Goal: Information Seeking & Learning: Find specific fact

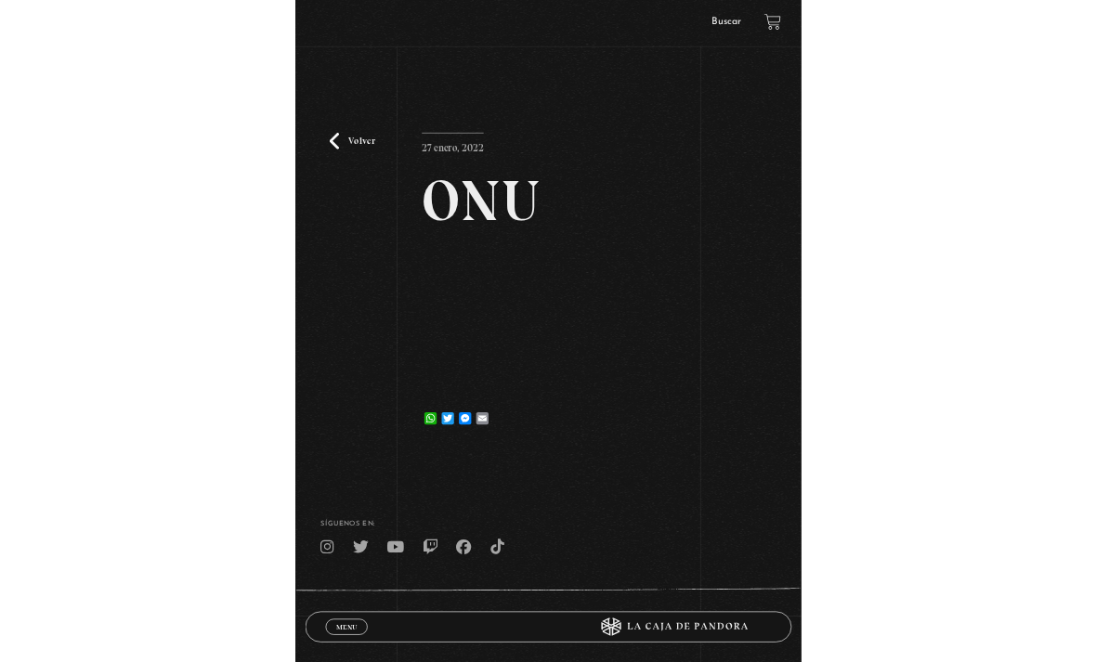
scroll to position [150, 0]
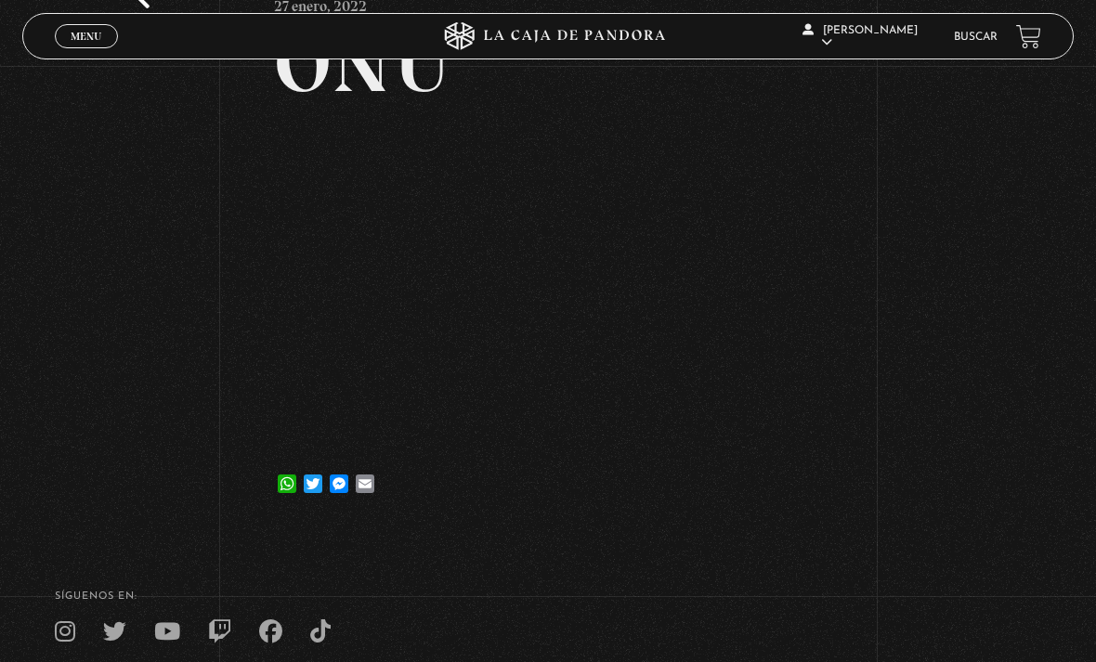
click at [86, 34] on span "Menu" at bounding box center [86, 36] width 31 height 11
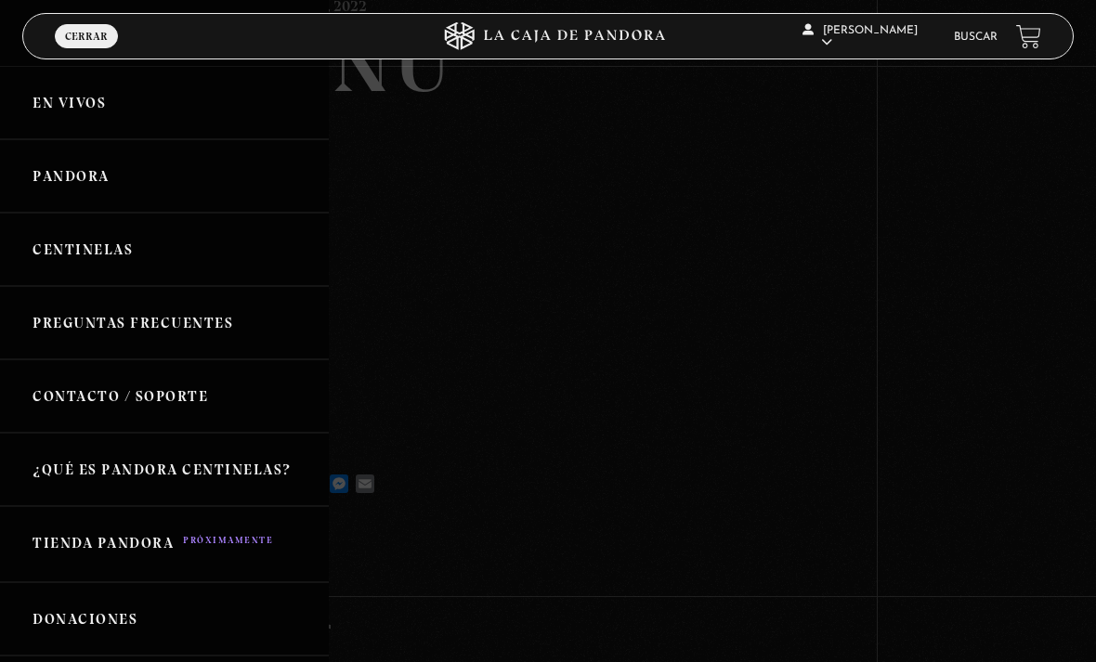
click at [91, 182] on link "Pandora" at bounding box center [164, 175] width 329 height 73
click at [64, 176] on link "Pandora" at bounding box center [164, 175] width 329 height 73
click at [516, 33] on icon at bounding box center [548, 36] width 329 height 28
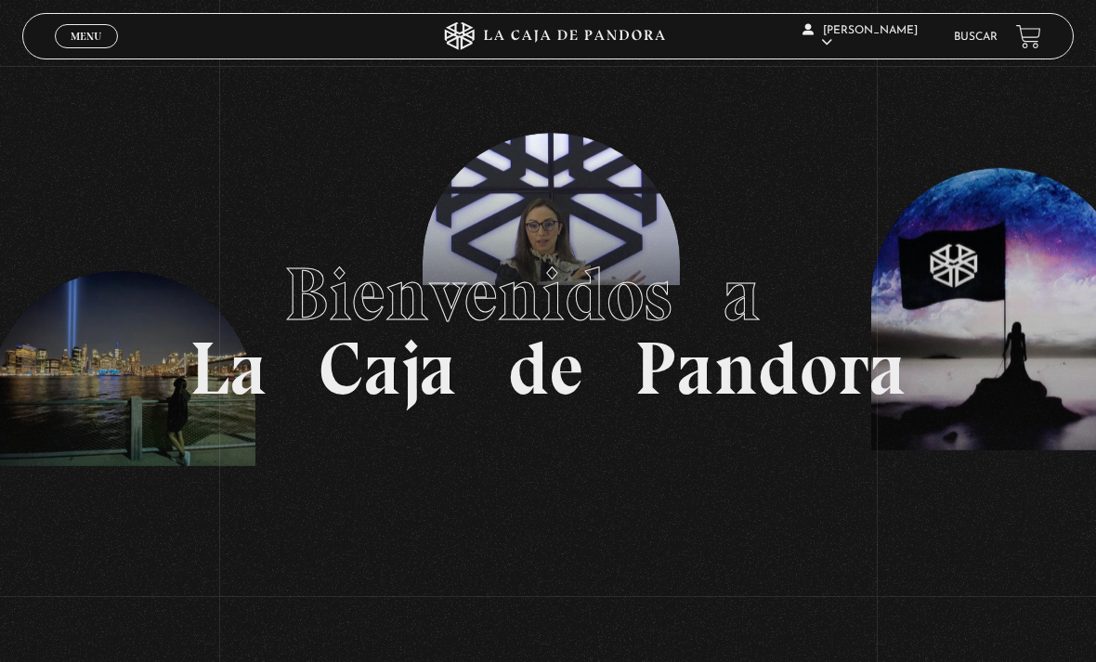
click at [75, 33] on span "Menu" at bounding box center [86, 36] width 31 height 11
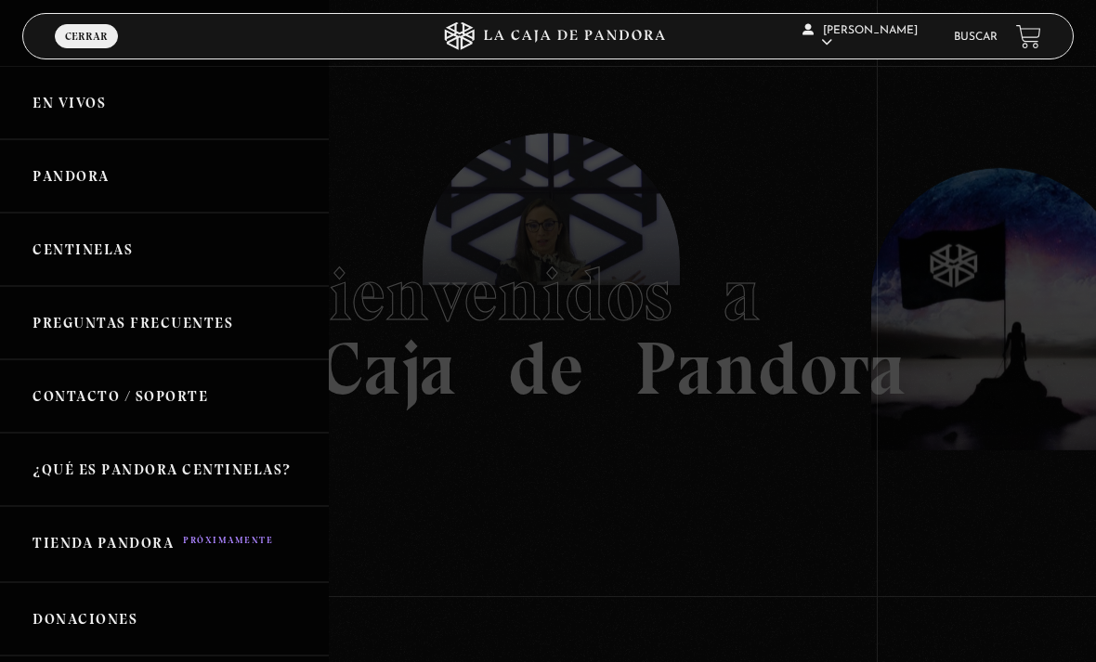
click at [85, 188] on link "Pandora" at bounding box center [164, 175] width 329 height 73
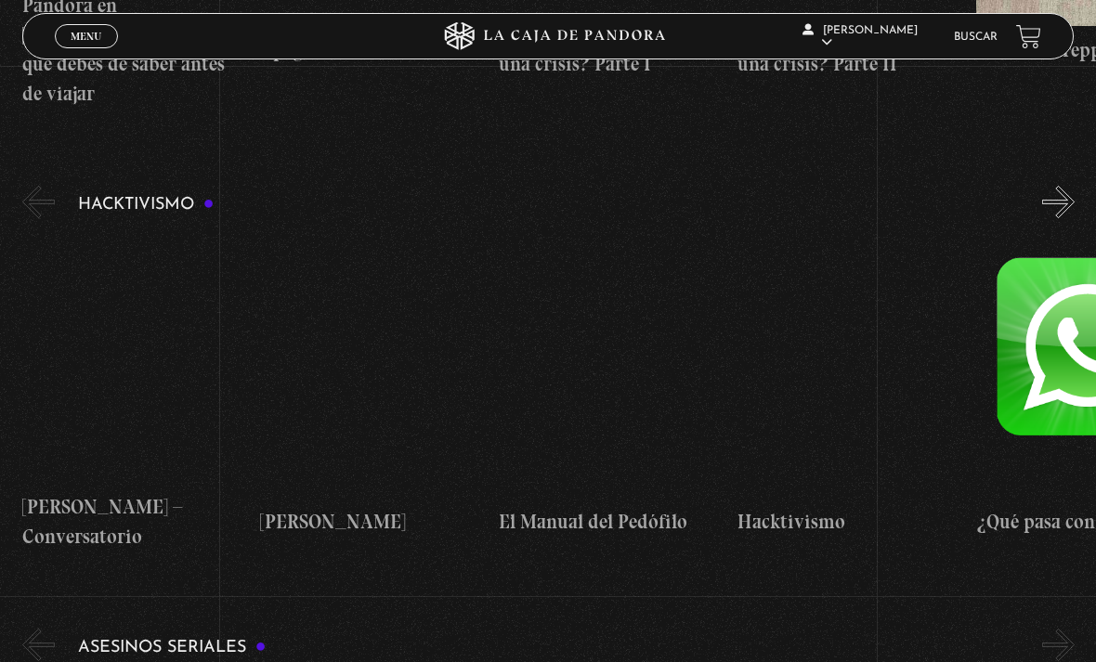
scroll to position [4889, 0]
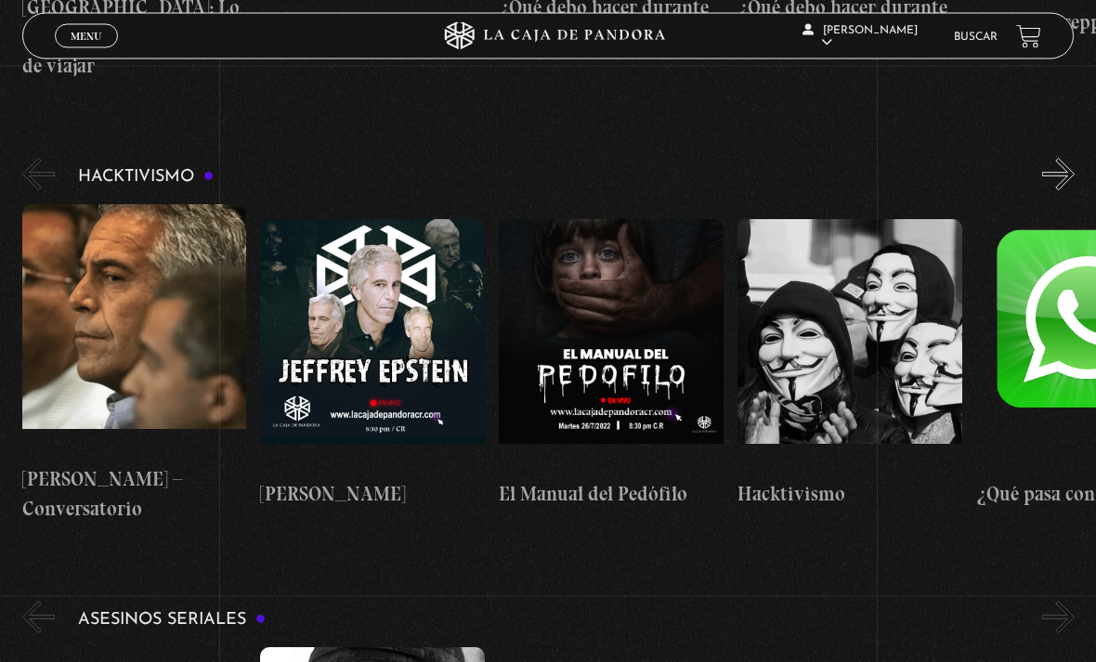
click at [973, 33] on link "Buscar" at bounding box center [976, 37] width 44 height 11
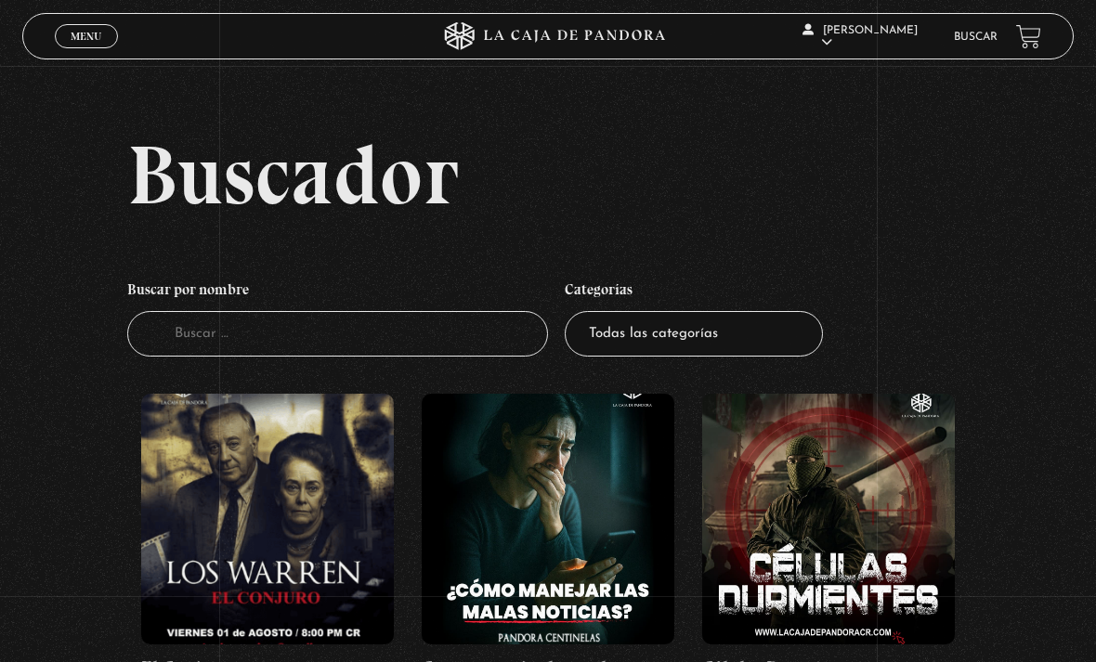
click at [430, 335] on input "Buscador" at bounding box center [337, 334] width 421 height 46
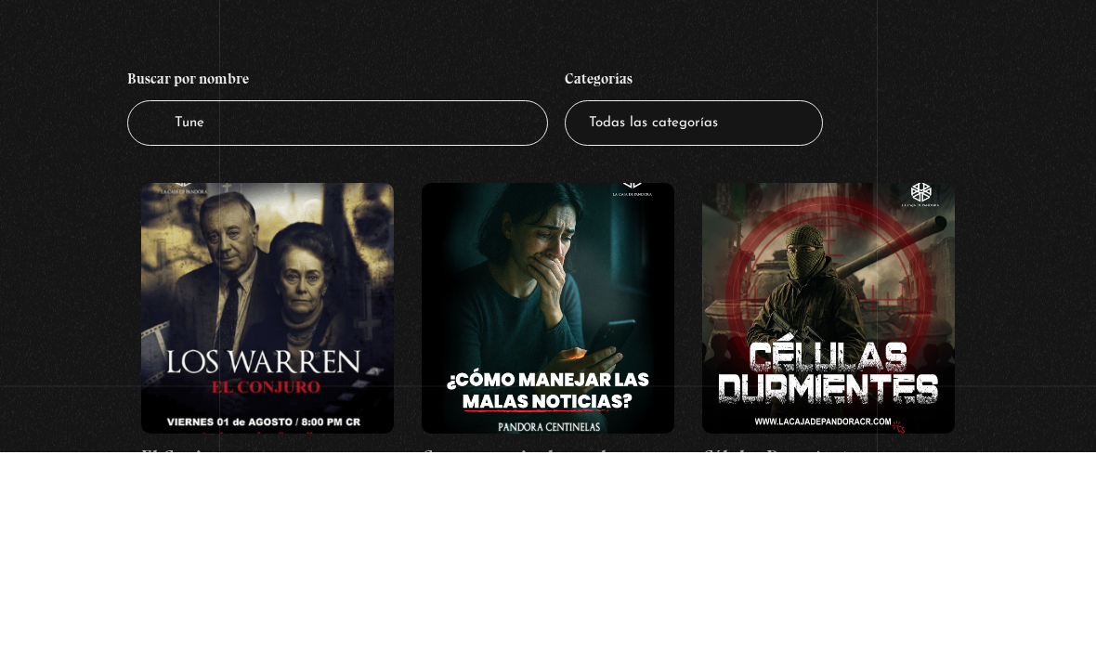
type input "Tunel"
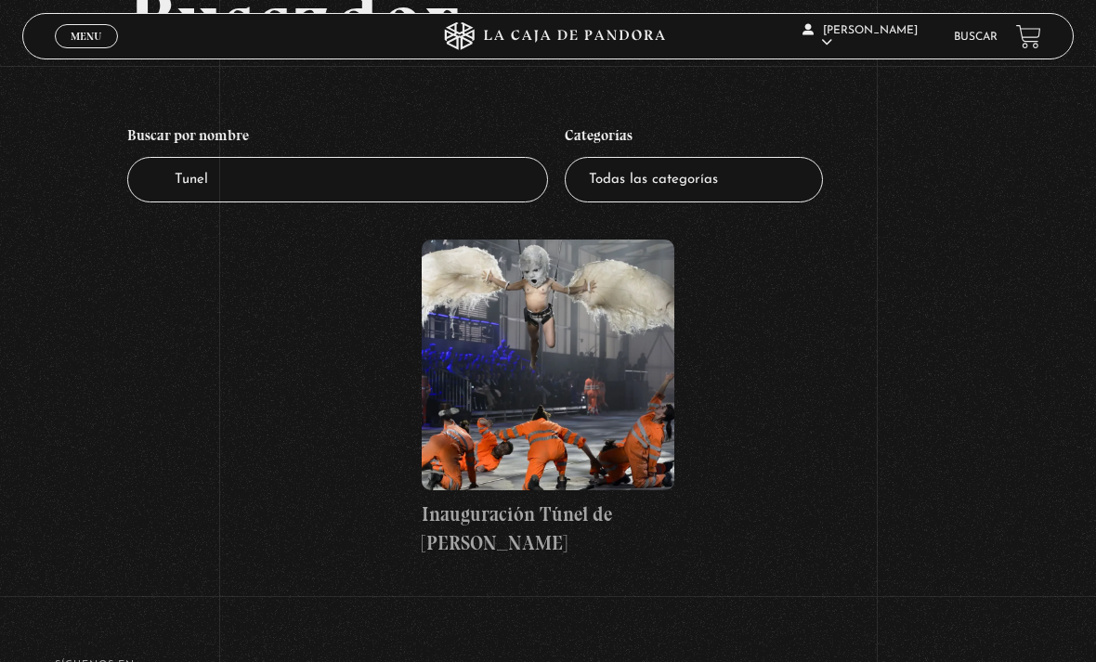
scroll to position [153, 0]
click at [420, 176] on input "Tunel" at bounding box center [337, 181] width 421 height 46
click at [448, 176] on input "Tunel" at bounding box center [337, 181] width 421 height 46
click at [445, 196] on input "Tunel" at bounding box center [337, 181] width 421 height 46
type input "Tunel de"
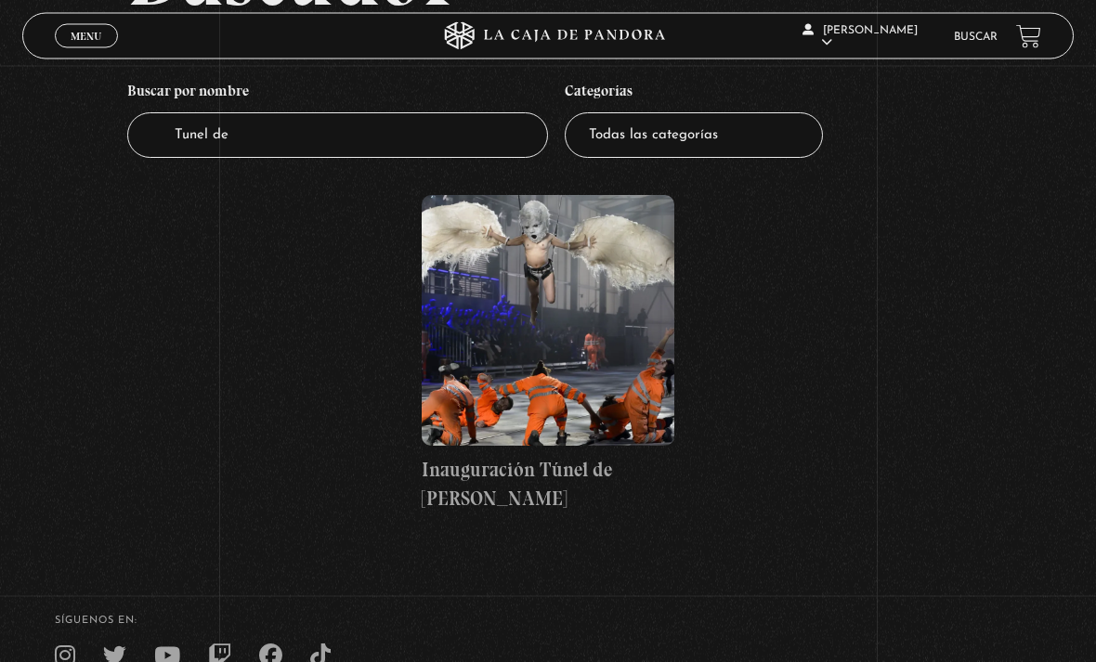
scroll to position [199, 0]
click at [543, 360] on figure at bounding box center [548, 320] width 253 height 251
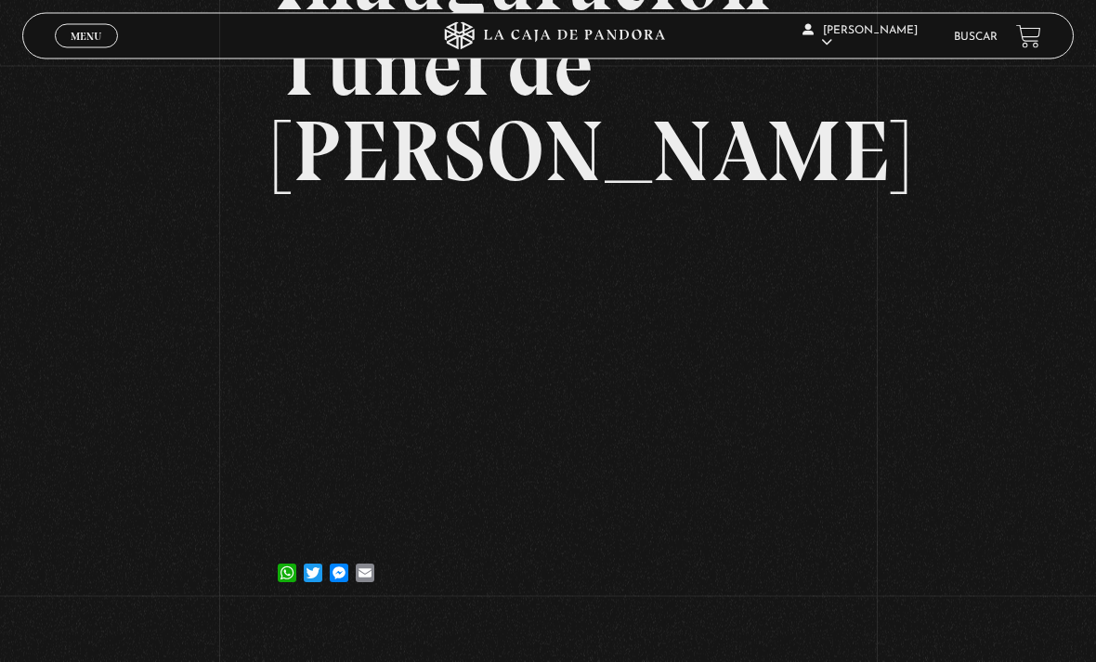
scroll to position [231, 0]
